Goal: Complete application form: Complete application form

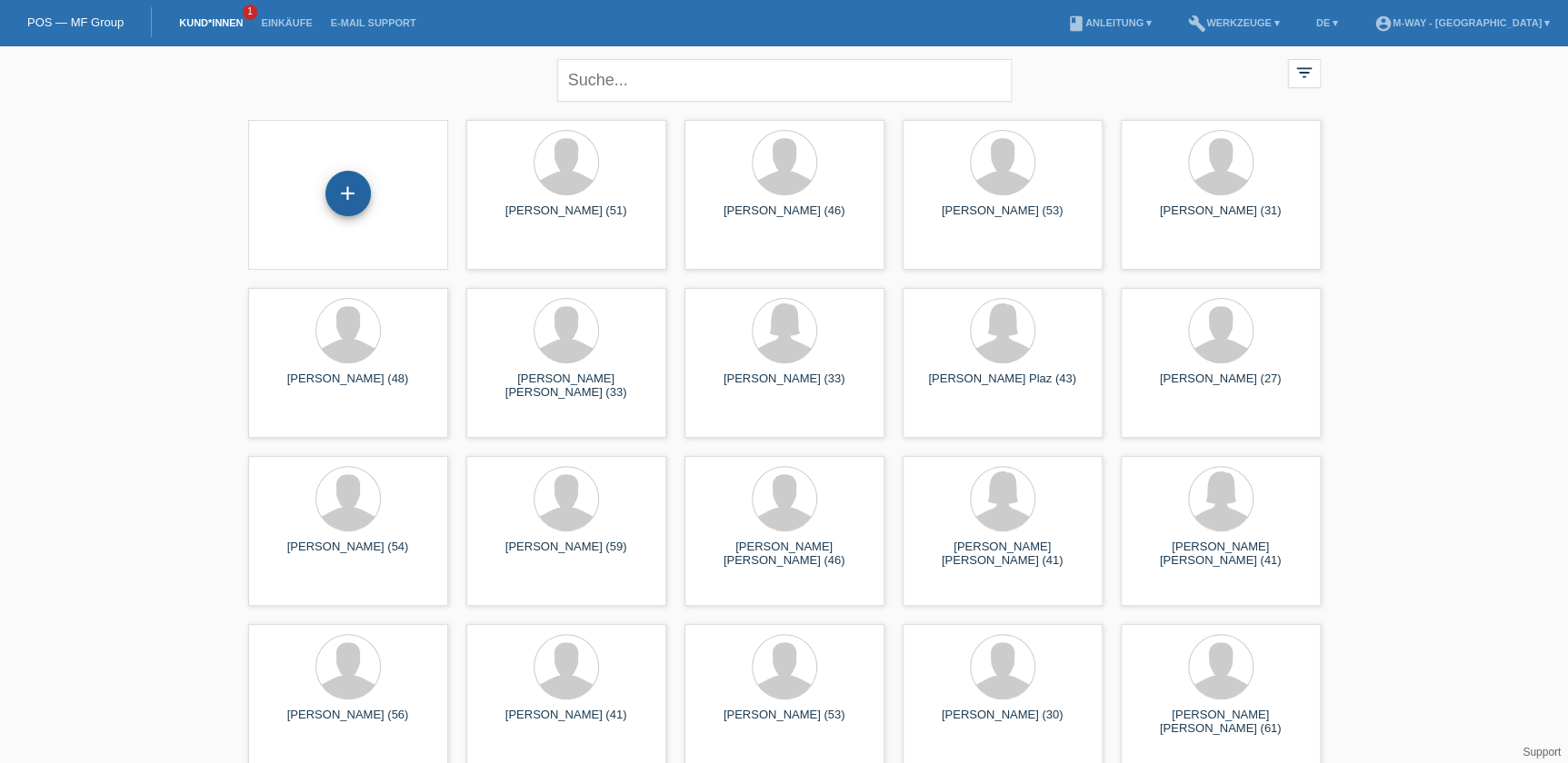
click at [349, 207] on div "+" at bounding box center [348, 194] width 46 height 46
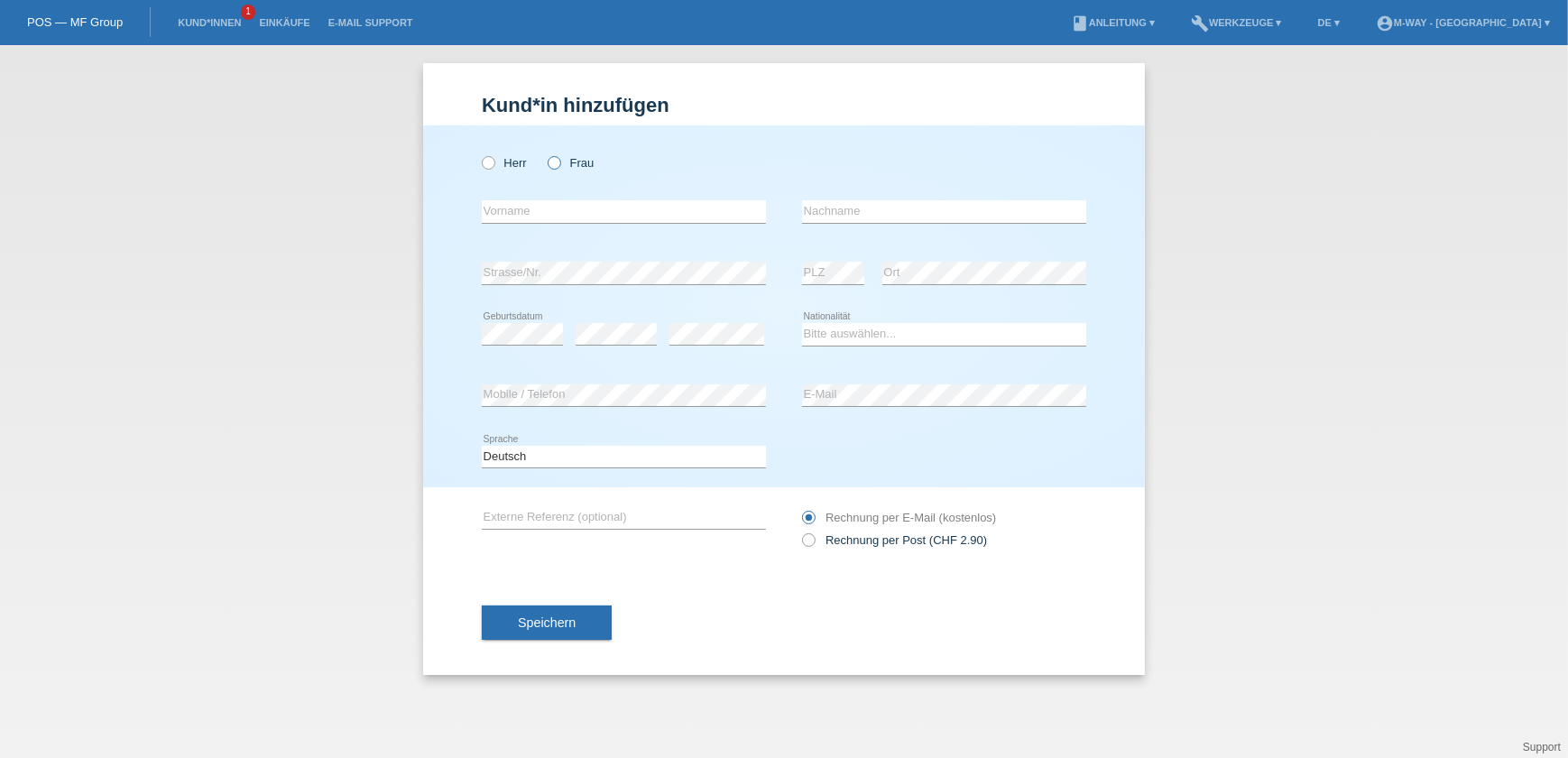
click at [545, 153] on icon at bounding box center [545, 153] width 0 height 0
click at [549, 164] on input "Frau" at bounding box center [554, 162] width 12 height 12
radio input "true"
click at [568, 203] on input "text" at bounding box center [623, 212] width 284 height 23
type input "[PERSON_NAME]"
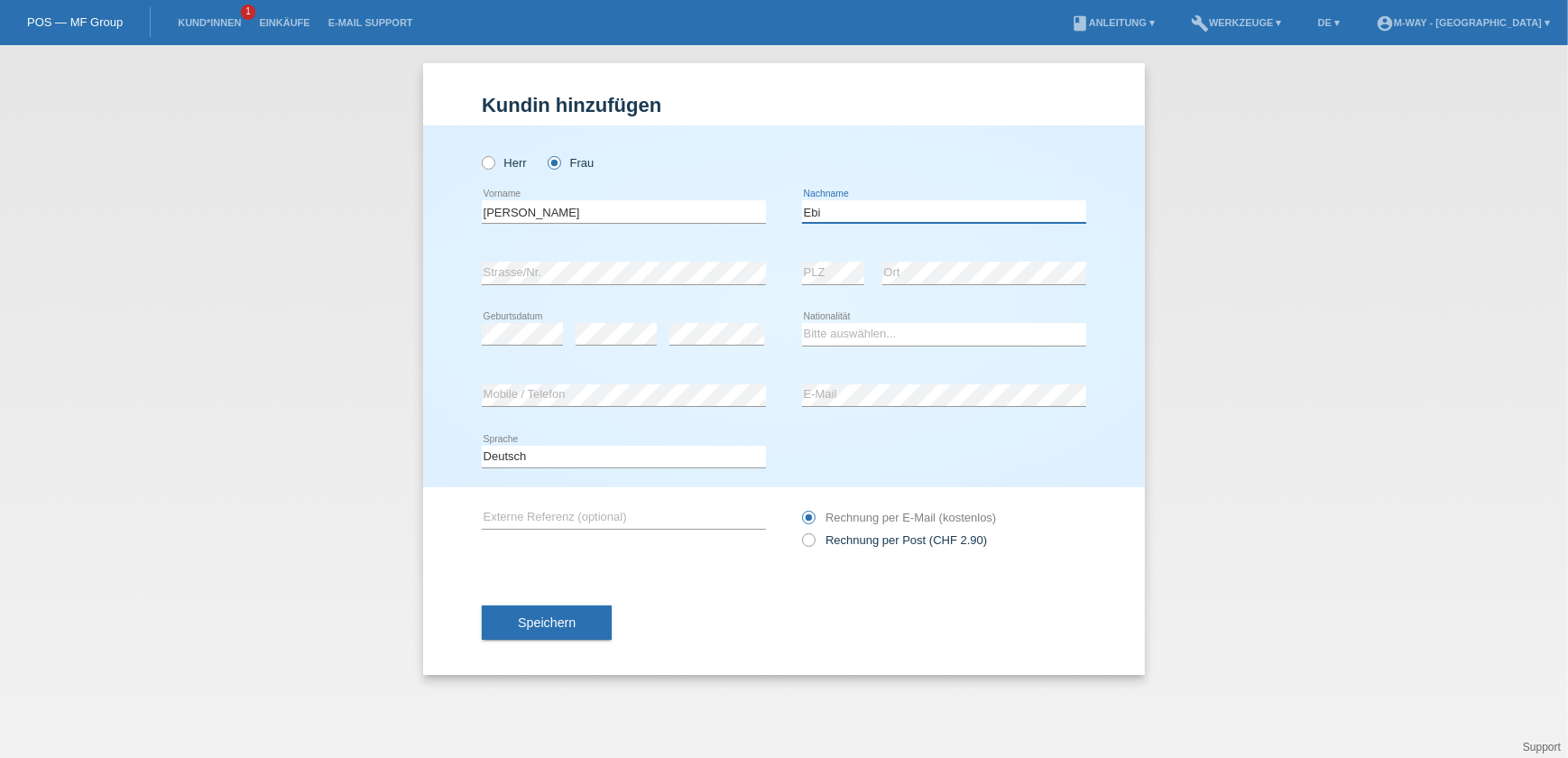
type input "Ebi"
select select "CH"
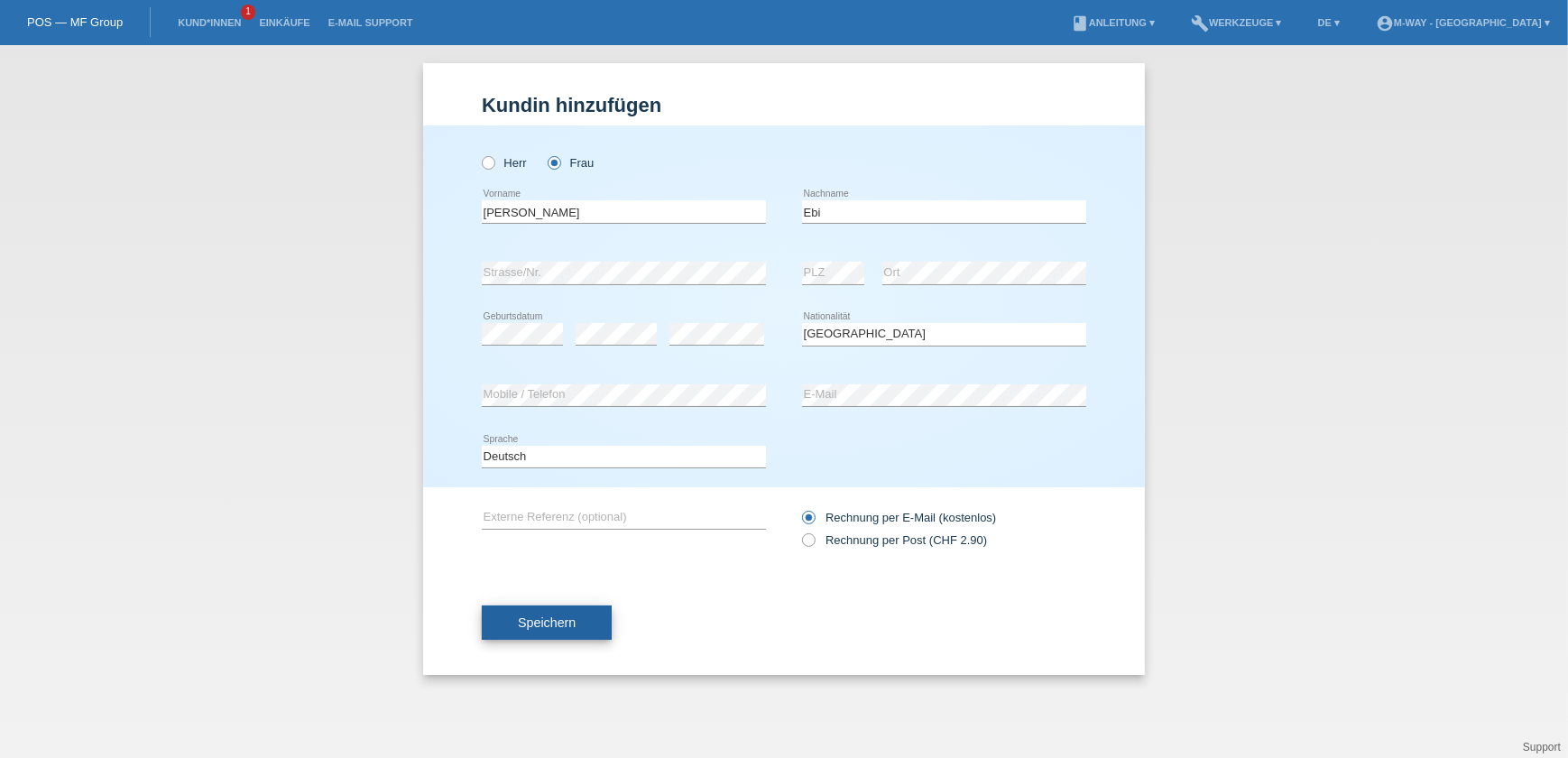
click at [586, 619] on button "Speichern" at bounding box center [546, 623] width 130 height 34
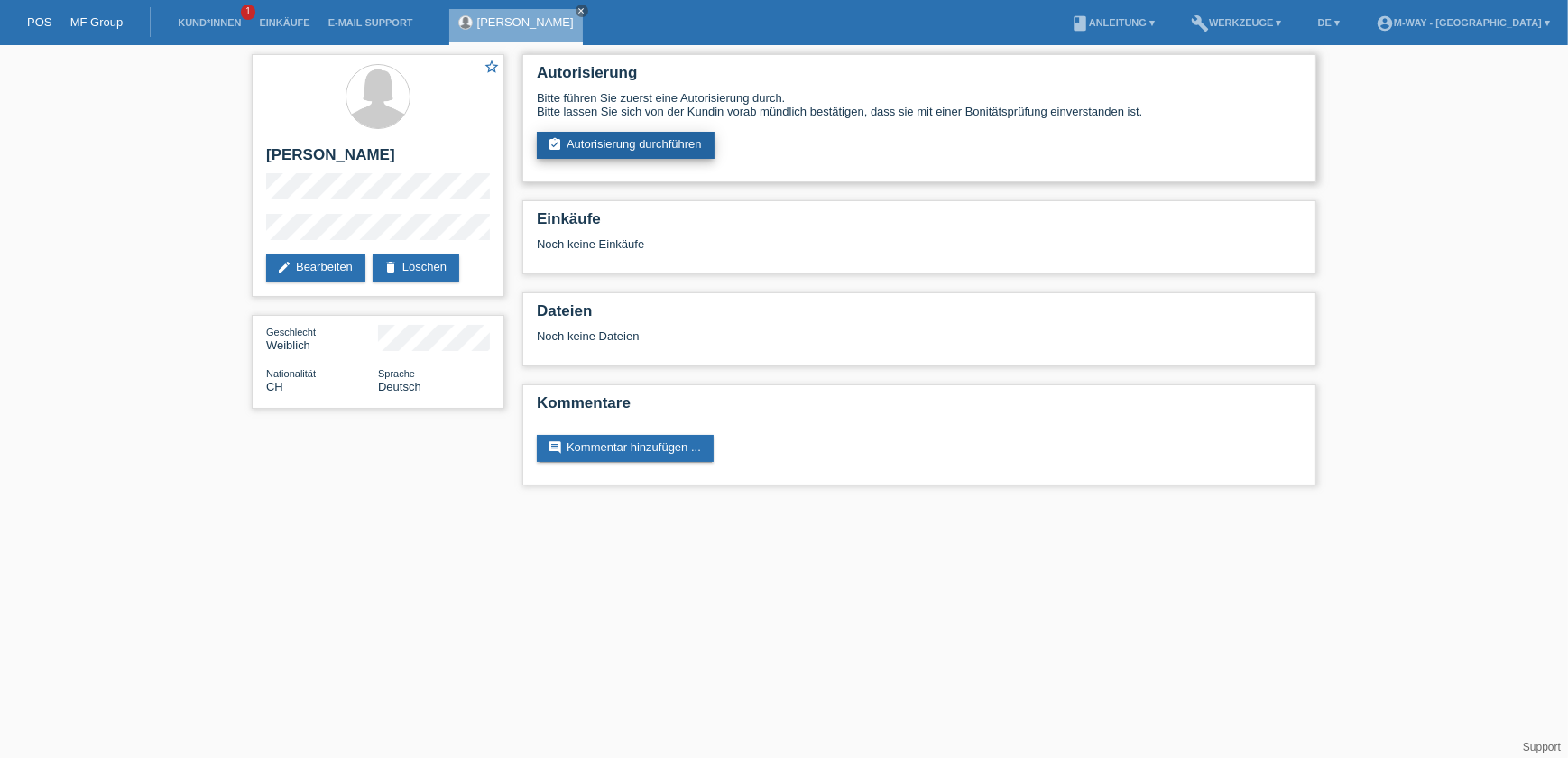
click at [588, 145] on link "assignment_turned_in Autorisierung durchführen" at bounding box center [626, 145] width 178 height 27
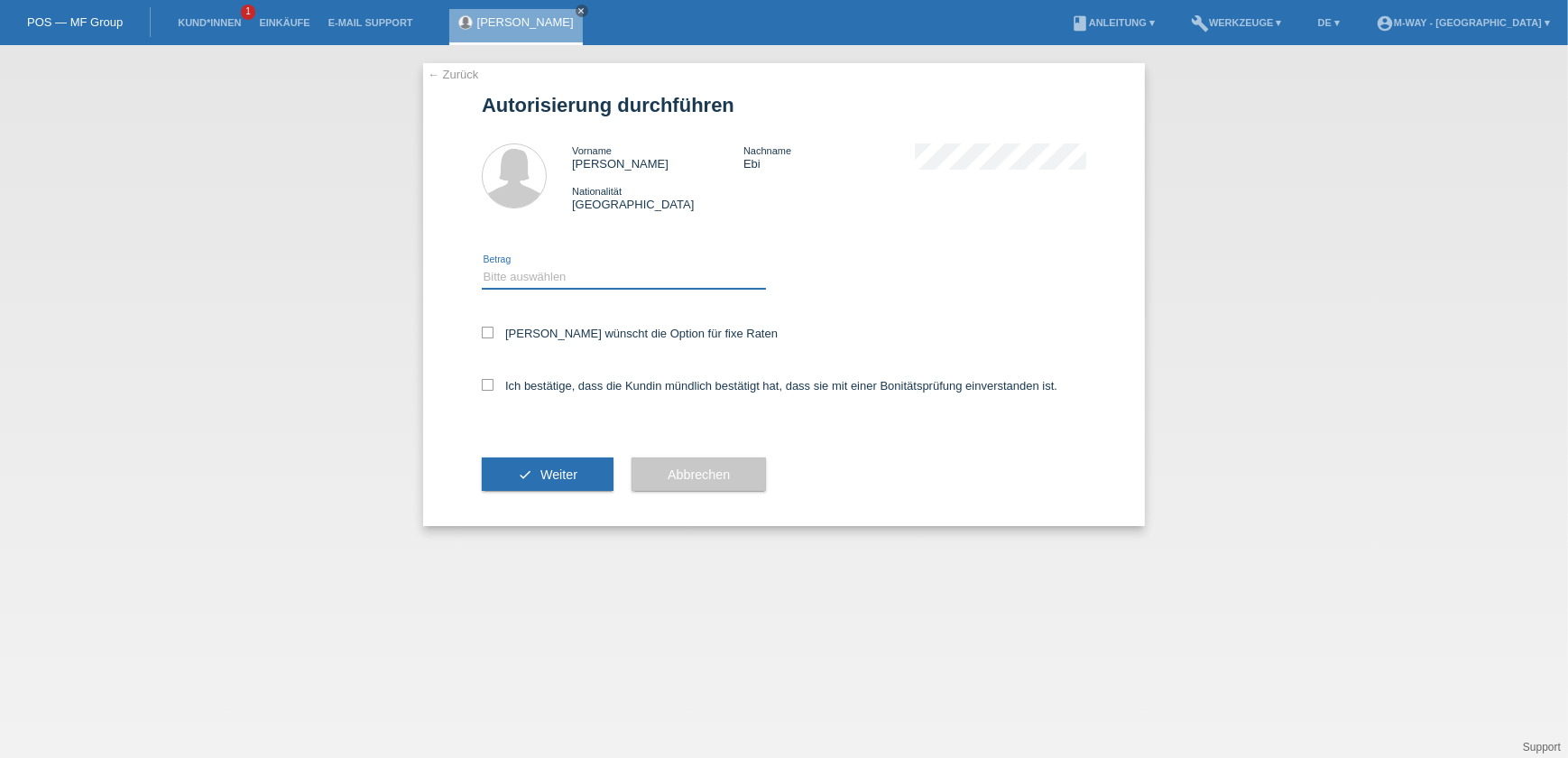
click at [578, 278] on select "Bitte auswählen CHF 1.00 - CHF 499.00 CHF 500.00 - CHF 1'999.00 CHF 2'000.00 - …" at bounding box center [623, 277] width 284 height 22
select select "2"
click at [482, 266] on select "Bitte auswählen CHF 1.00 - CHF 499.00 CHF 500.00 - CHF 1'999.00 CHF 2'000.00 - …" at bounding box center [623, 277] width 284 height 22
click at [486, 332] on icon at bounding box center [487, 332] width 12 height 12
click at [486, 332] on input "Kundin wünscht die Option für fixe Raten" at bounding box center [487, 332] width 12 height 12
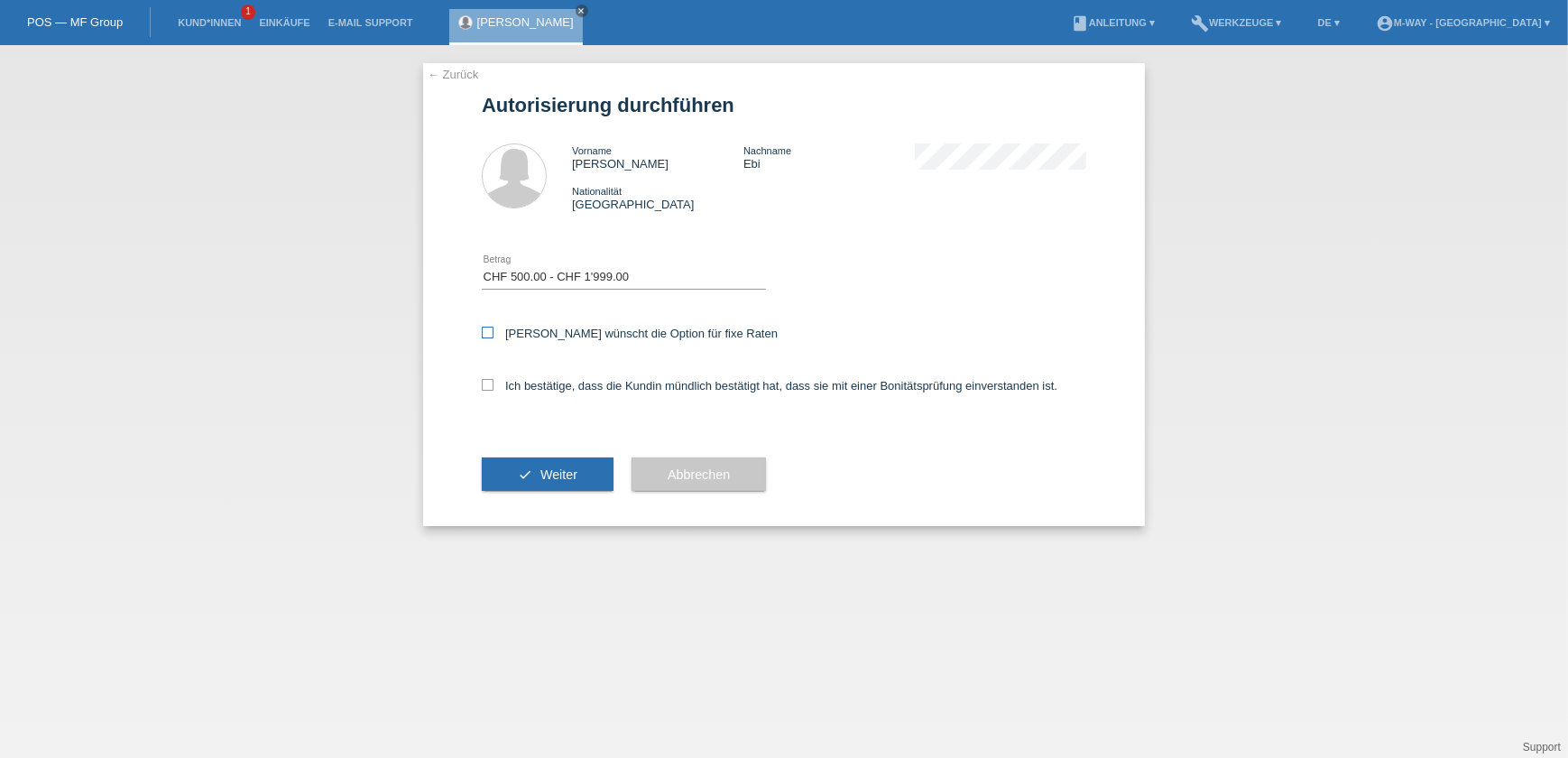
checkbox input "true"
click at [485, 383] on icon at bounding box center [487, 385] width 12 height 12
click at [485, 383] on input "Ich bestätige, dass die Kundin mündlich bestätigt hat, dass sie mit einer Bonit…" at bounding box center [487, 385] width 12 height 12
checkbox input "true"
click at [534, 474] on button "check Weiter" at bounding box center [547, 475] width 132 height 34
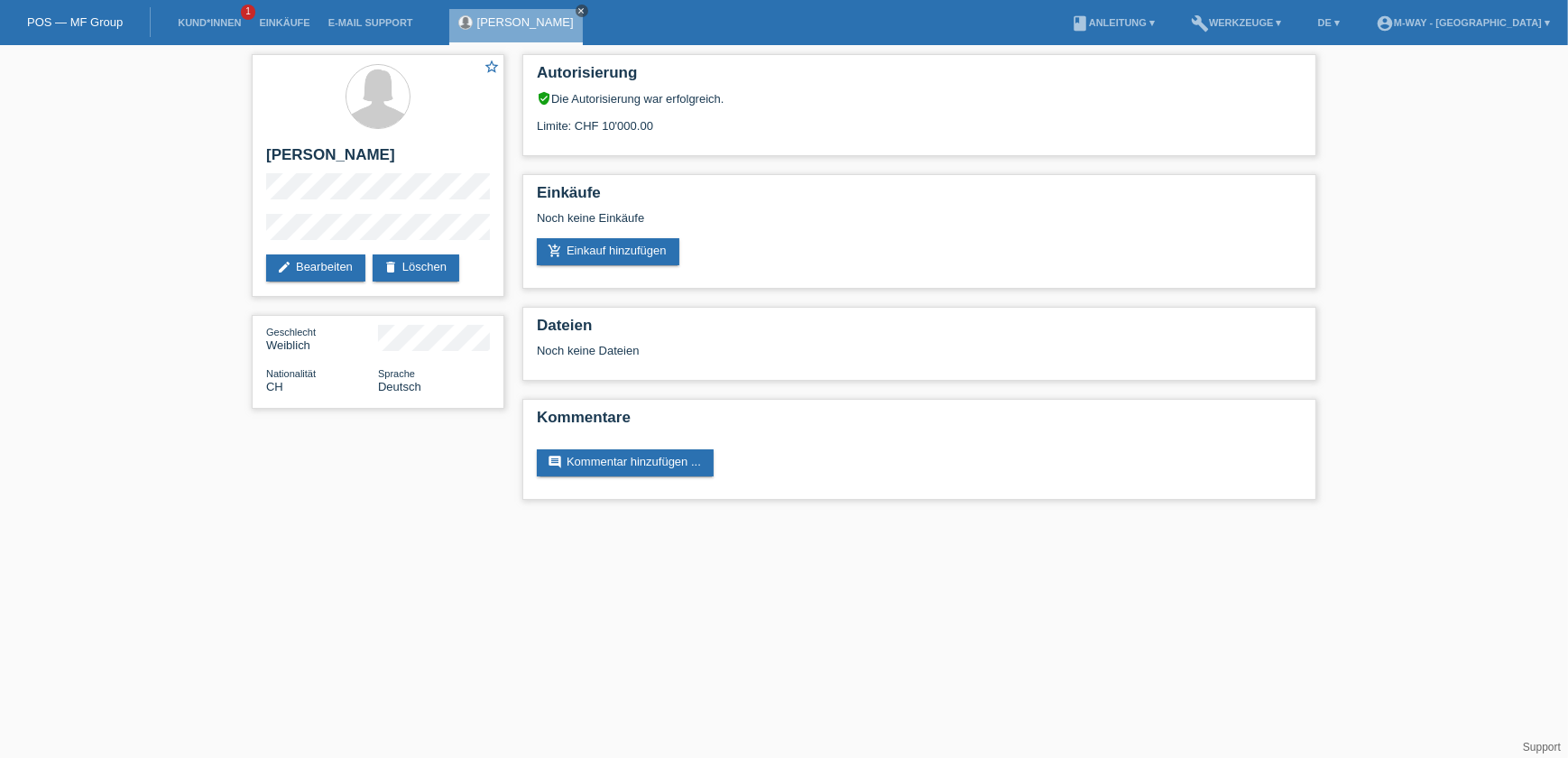
click at [577, 7] on icon "close" at bounding box center [582, 11] width 9 height 9
